Goal: Check status: Check status

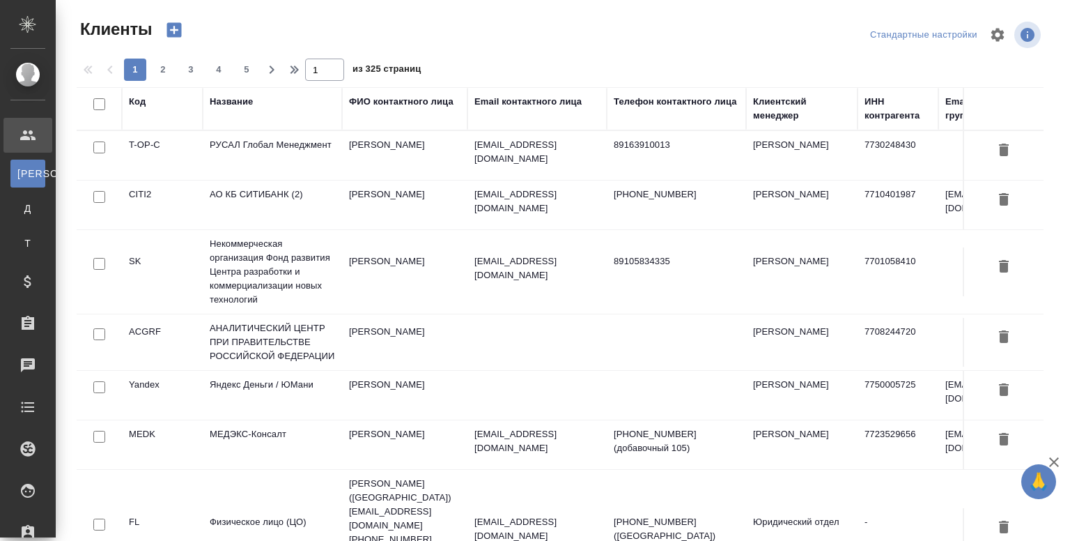
select select "RU"
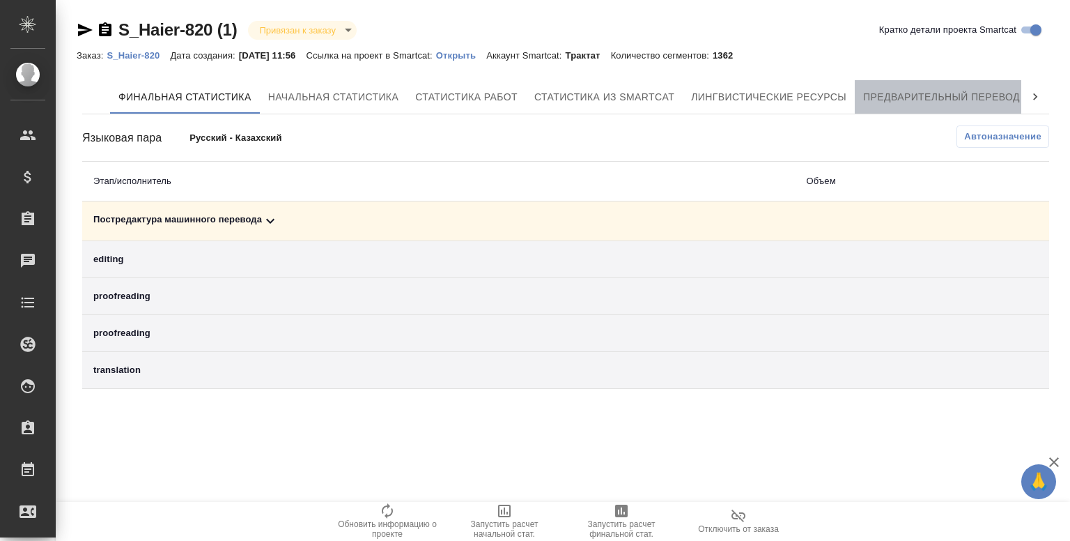
click at [941, 103] on span "Предварительный перевод" at bounding box center [941, 96] width 157 height 17
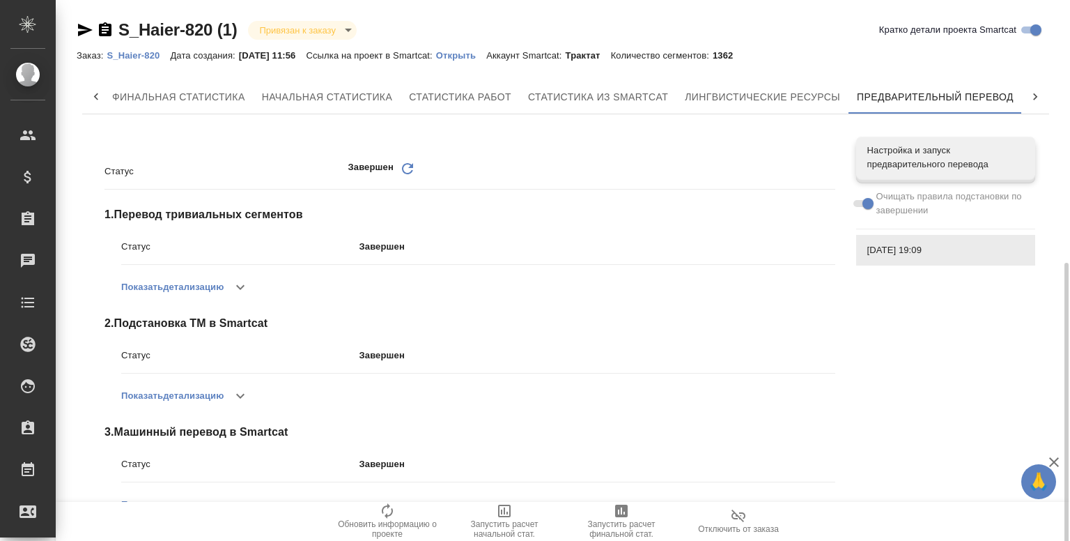
scroll to position [147, 0]
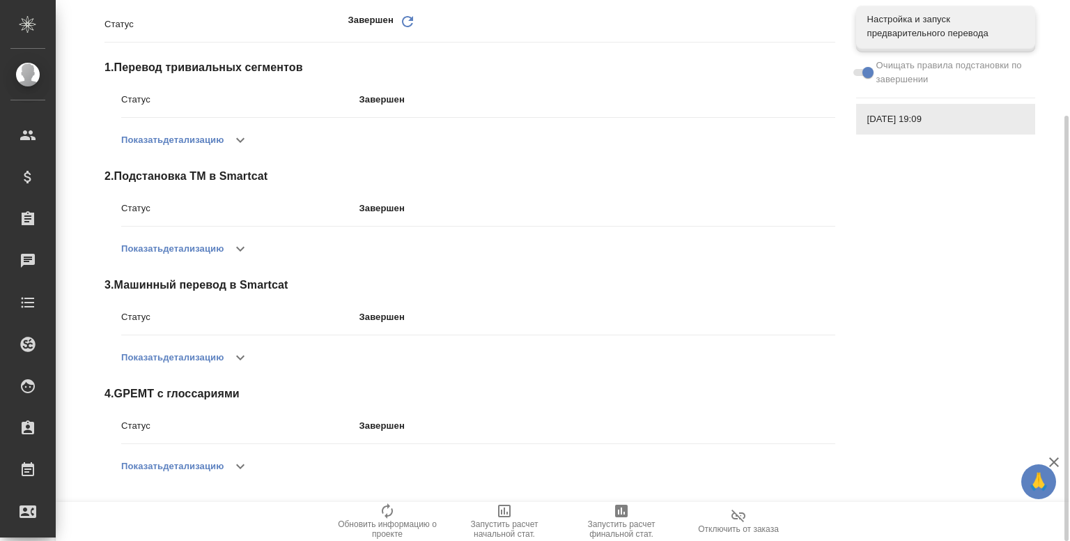
click at [248, 466] on icon "button" at bounding box center [240, 466] width 17 height 17
